Goal: Transaction & Acquisition: Purchase product/service

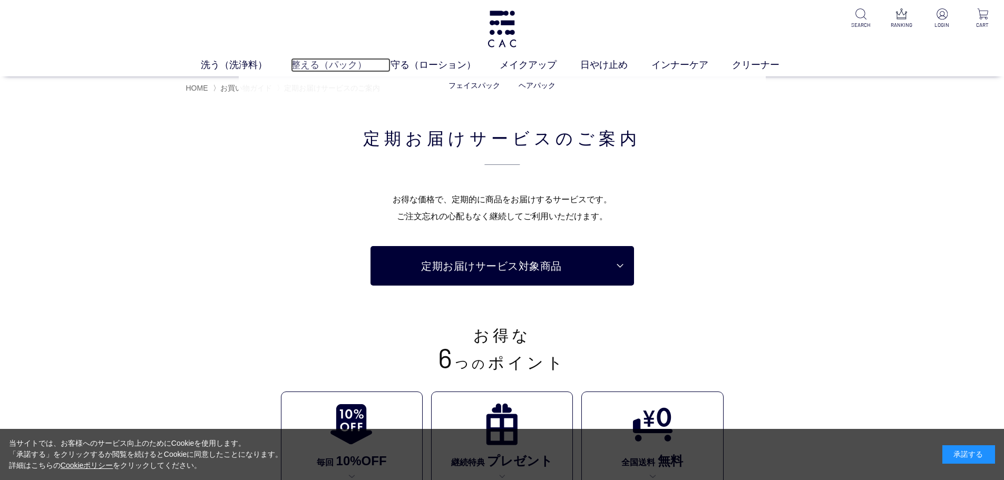
click at [322, 63] on link "整える（パック）" at bounding box center [341, 65] width 100 height 14
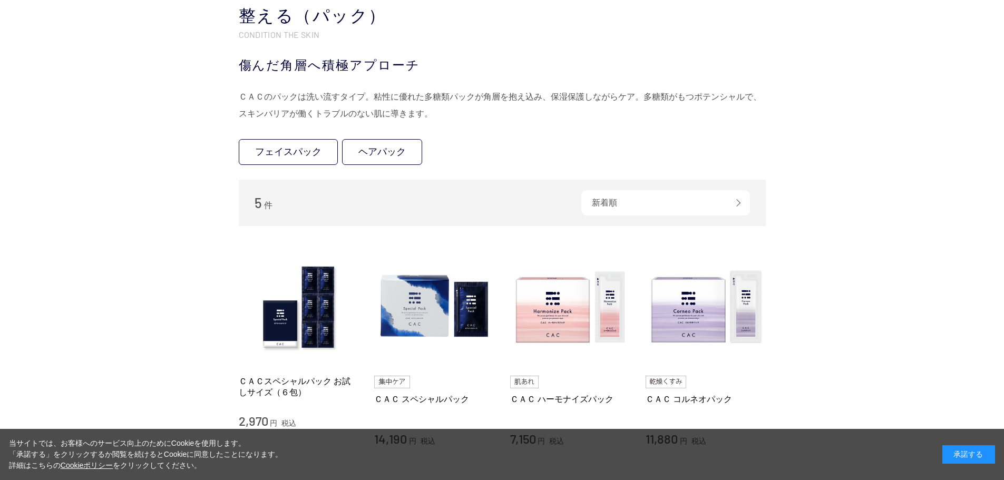
scroll to position [264, 0]
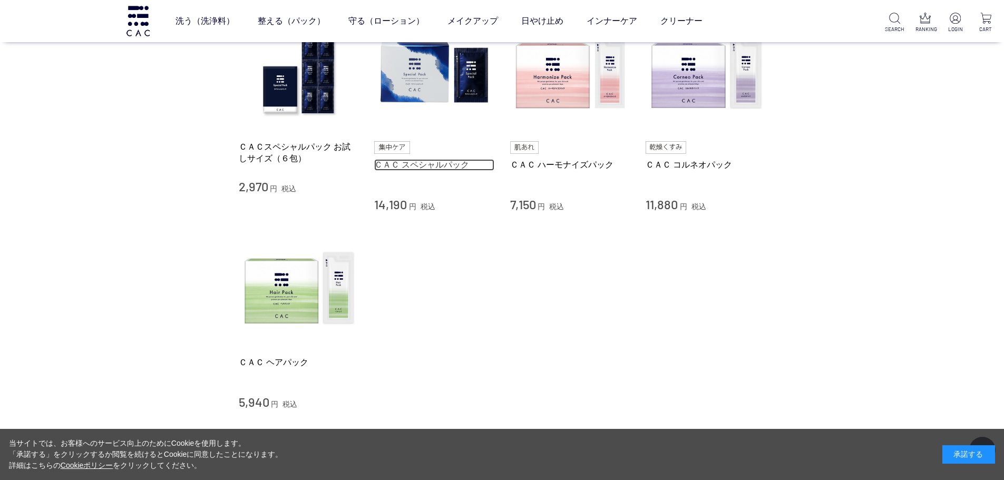
click at [409, 163] on link "ＣＡＣ スペシャルパック" at bounding box center [434, 164] width 120 height 11
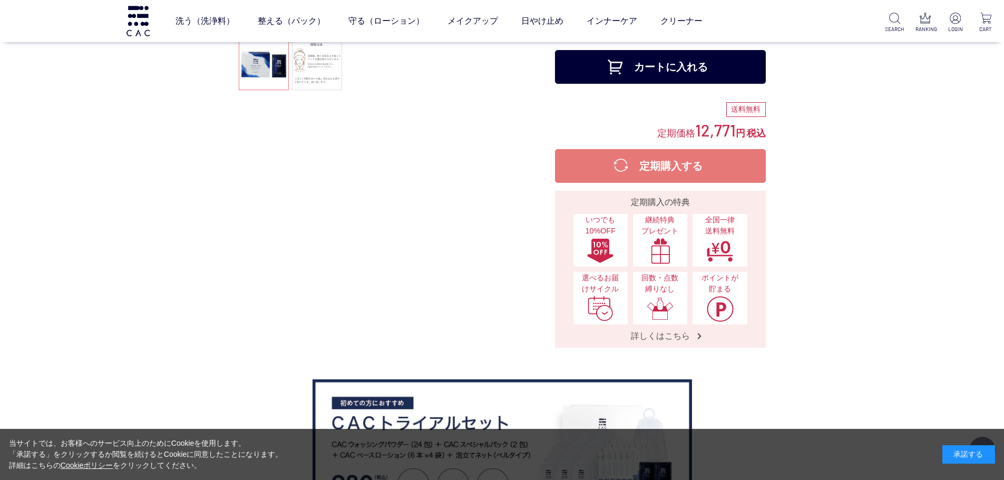
scroll to position [264, 0]
